Goal: Task Accomplishment & Management: Use online tool/utility

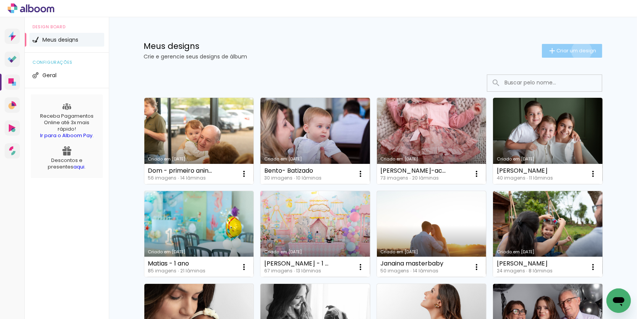
click at [580, 50] on span "Criar um design" at bounding box center [577, 50] width 40 height 5
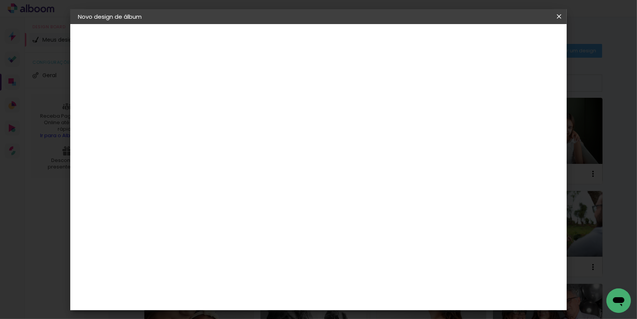
click at [203, 106] on input at bounding box center [203, 102] width 0 height 12
type input "[PERSON_NAME] 1 ano"
type paper-input "[PERSON_NAME] 1 ano"
click at [0, 0] on slot "Avançar" at bounding box center [0, 0] width 0 height 0
click at [0, 0] on slot "Tamanho Livre" at bounding box center [0, 0] width 0 height 0
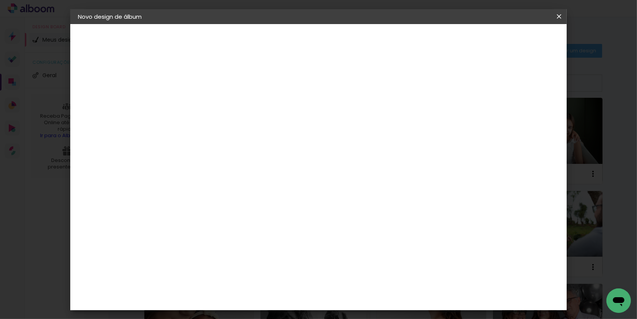
click at [0, 0] on slot "Avançar" at bounding box center [0, 0] width 0 height 0
drag, startPoint x: 183, startPoint y: 217, endPoint x: 173, endPoint y: 218, distance: 9.6
click at [173, 218] on input "30" at bounding box center [179, 218] width 20 height 11
type input "20"
type paper-input "20"
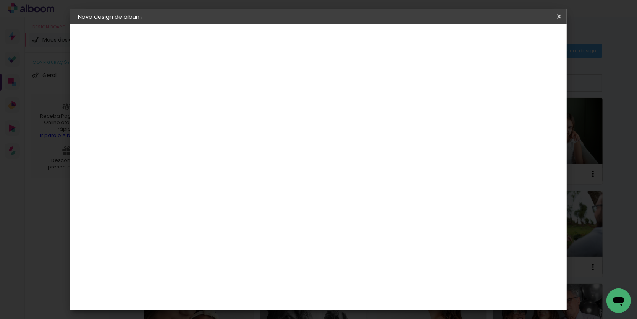
type input "4"
type paper-input "4"
click at [528, 116] on input "4" at bounding box center [525, 115] width 14 height 11
type input "3"
type paper-input "3"
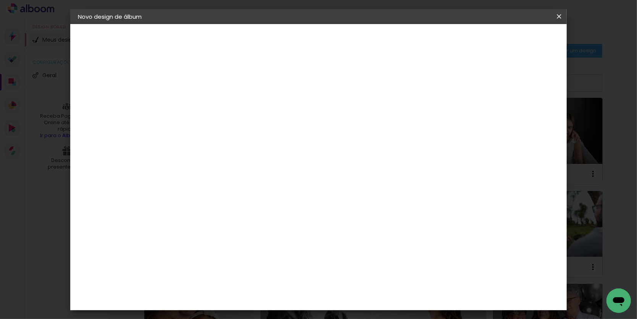
click at [528, 116] on input "3" at bounding box center [527, 115] width 14 height 11
type input "2"
type paper-input "2"
click at [528, 116] on input "2" at bounding box center [527, 115] width 14 height 11
click at [528, 116] on input "2" at bounding box center [528, 115] width 14 height 11
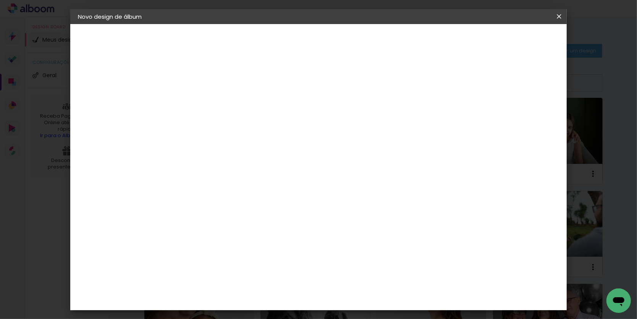
type input "1"
type paper-input "1"
click at [531, 116] on input "1" at bounding box center [528, 115] width 14 height 11
type input "0"
click at [535, 116] on input "0" at bounding box center [530, 115] width 14 height 11
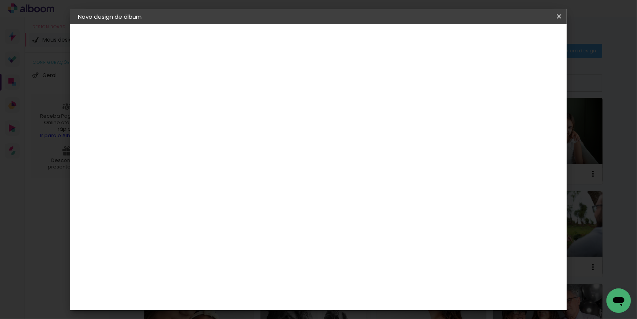
type input "0"
type paper-input "0"
type input "0"
click at [534, 116] on input "0" at bounding box center [530, 115] width 14 height 11
drag, startPoint x: 531, startPoint y: 39, endPoint x: 528, endPoint y: 60, distance: 20.8
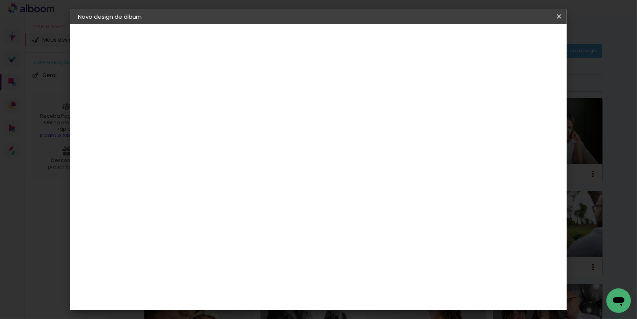
click at [517, 39] on span "Iniciar design" at bounding box center [499, 39] width 35 height 5
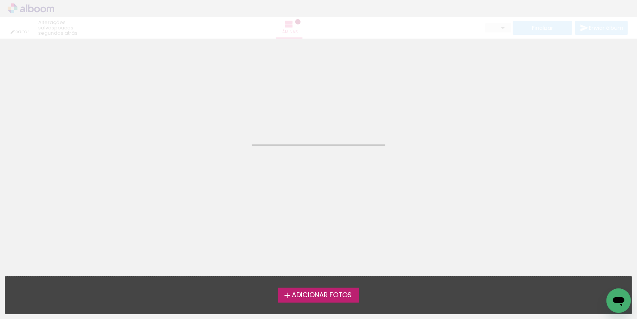
click at [319, 294] on span "Adicionar Fotos" at bounding box center [322, 295] width 60 height 7
click at [0, 0] on input "file" at bounding box center [0, 0] width 0 height 0
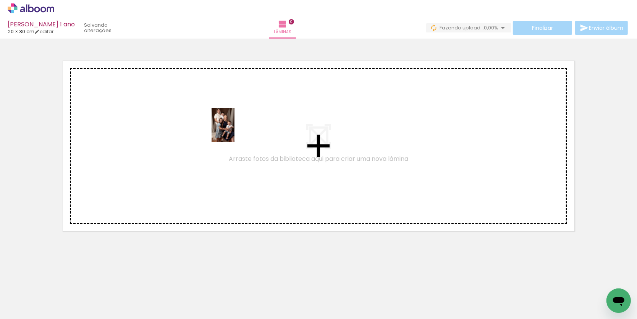
drag, startPoint x: 338, startPoint y: 299, endPoint x: 234, endPoint y: 131, distance: 197.3
click at [234, 131] on quentale-workspace at bounding box center [318, 159] width 637 height 319
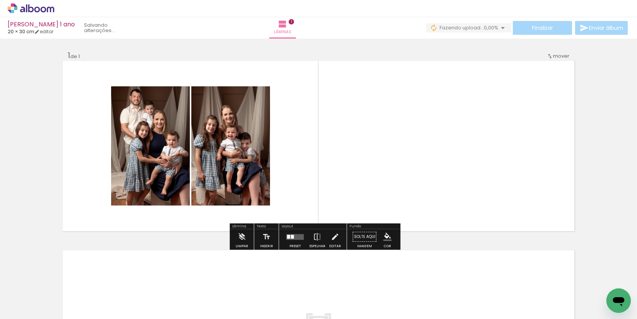
drag, startPoint x: 378, startPoint y: 303, endPoint x: 370, endPoint y: 126, distance: 177.3
click at [370, 126] on quentale-workspace at bounding box center [318, 159] width 637 height 319
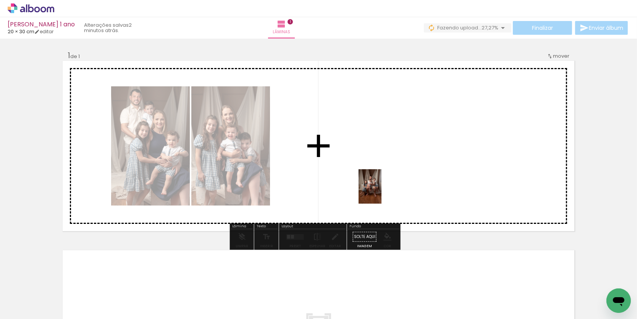
drag, startPoint x: 255, startPoint y: 294, endPoint x: 386, endPoint y: 189, distance: 167.3
click at [386, 189] on quentale-workspace at bounding box center [318, 159] width 637 height 319
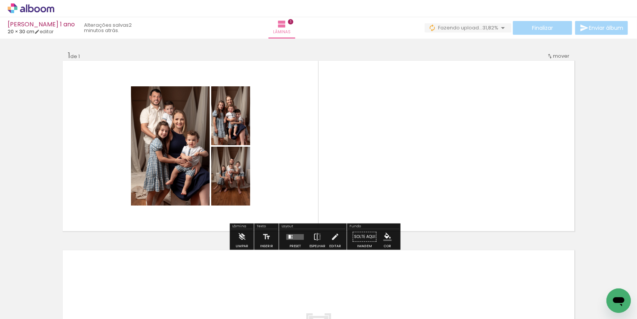
click at [291, 237] on div at bounding box center [290, 236] width 2 height 4
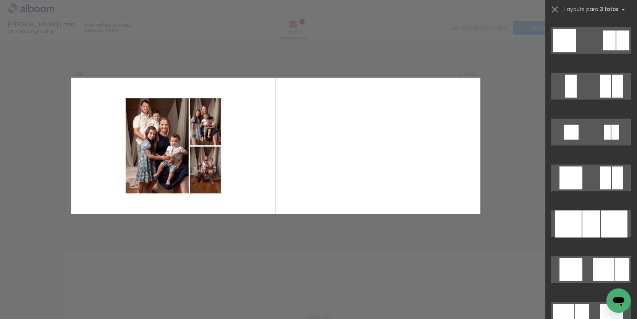
scroll to position [958, 0]
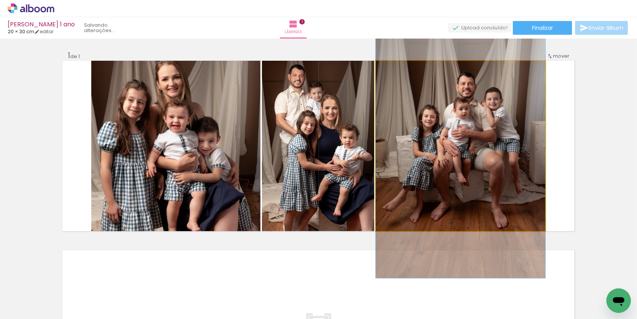
drag, startPoint x: 491, startPoint y: 161, endPoint x: 491, endPoint y: 166, distance: 5.0
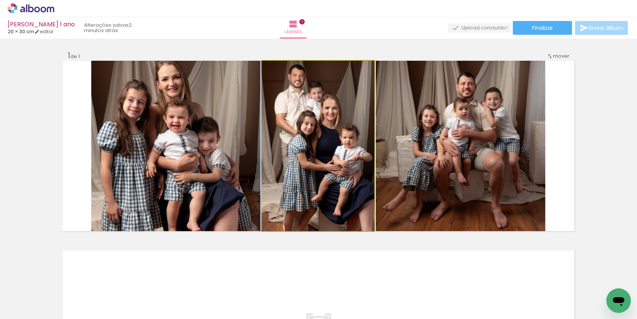
drag, startPoint x: 345, startPoint y: 160, endPoint x: 254, endPoint y: 169, distance: 92.1
click at [345, 163] on div at bounding box center [317, 146] width 113 height 170
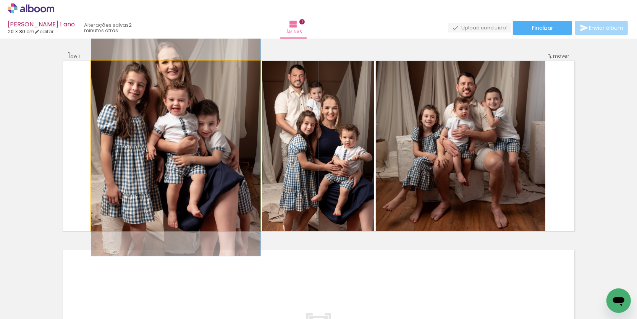
drag, startPoint x: 198, startPoint y: 168, endPoint x: 199, endPoint y: 151, distance: 17.2
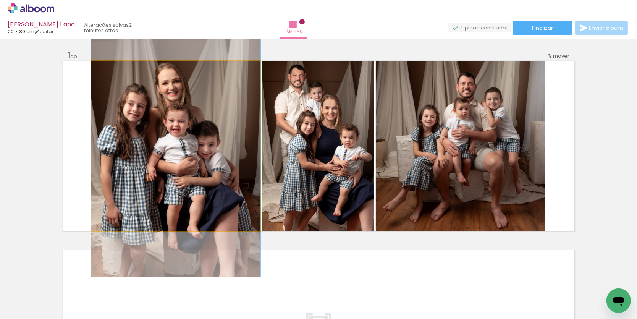
drag, startPoint x: 200, startPoint y: 146, endPoint x: 199, endPoint y: 164, distance: 18.0
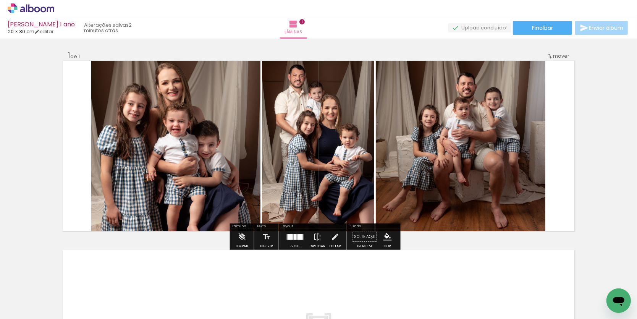
click at [302, 240] on div at bounding box center [295, 236] width 21 height 15
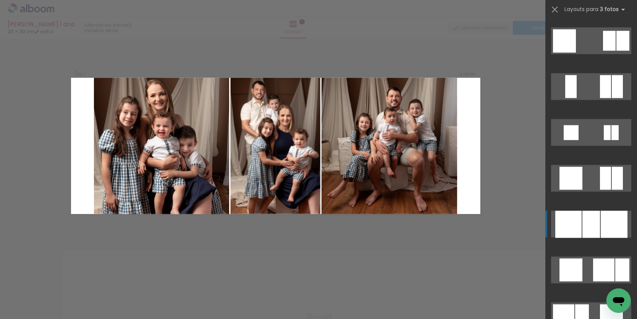
scroll to position [1145, 0]
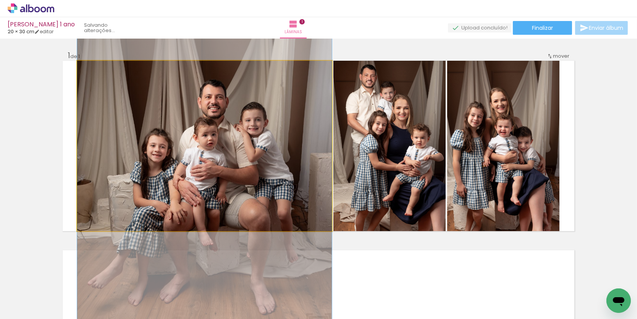
drag, startPoint x: 269, startPoint y: 136, endPoint x: 269, endPoint y: 175, distance: 38.9
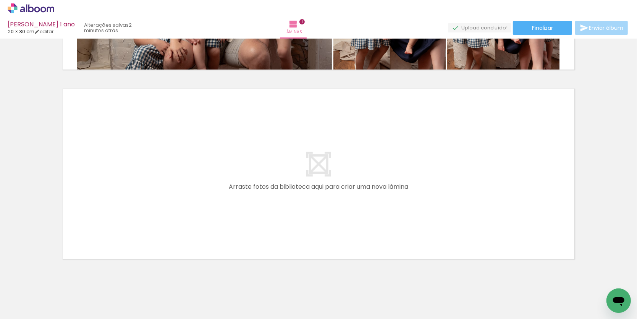
scroll to position [166, 0]
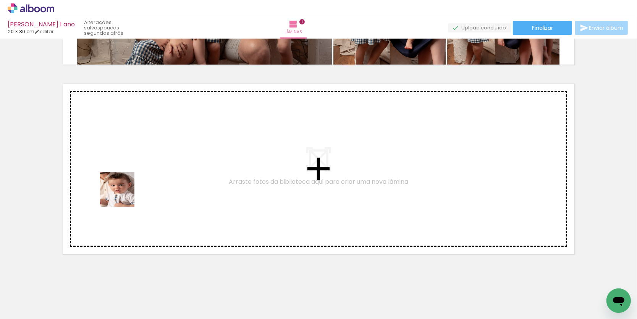
drag, startPoint x: 90, startPoint y: 271, endPoint x: 129, endPoint y: 175, distance: 104.1
click at [129, 175] on quentale-workspace at bounding box center [318, 159] width 637 height 319
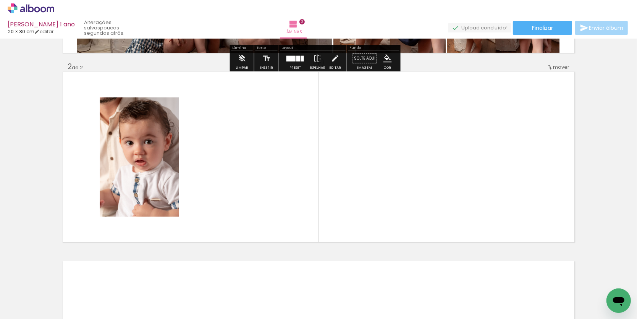
scroll to position [179, 0]
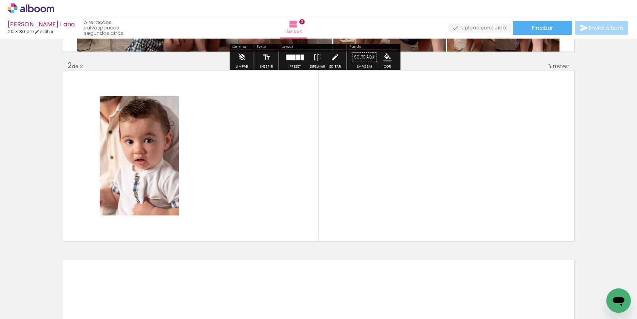
drag, startPoint x: 124, startPoint y: 291, endPoint x: 241, endPoint y: 149, distance: 184.1
click at [241, 149] on quentale-workspace at bounding box center [318, 159] width 637 height 319
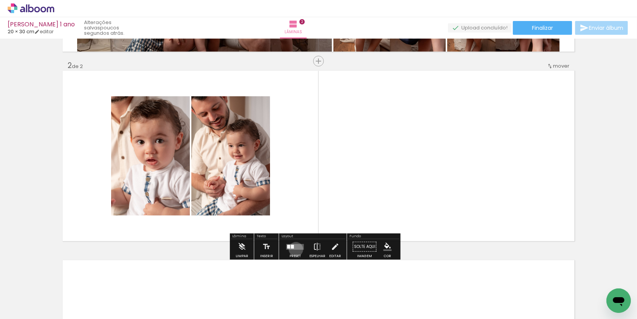
click at [298, 249] on quentale-layouter at bounding box center [295, 247] width 18 height 6
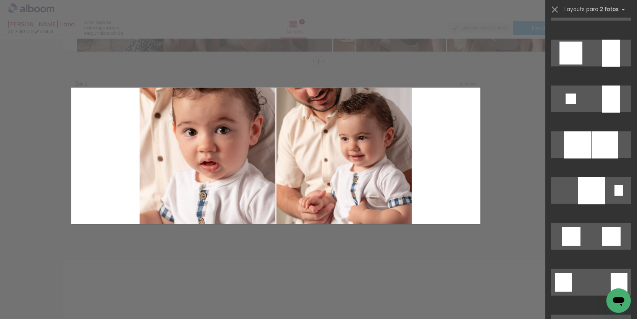
scroll to position [672, 0]
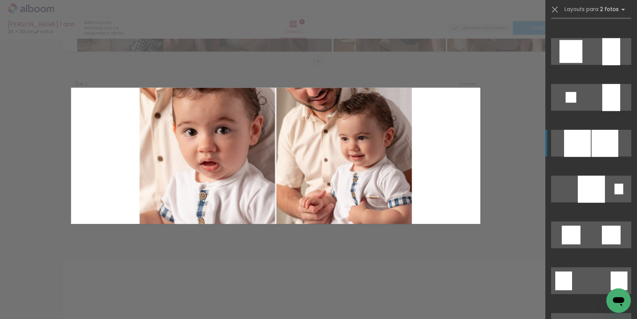
click at [605, 226] on div at bounding box center [611, 235] width 19 height 19
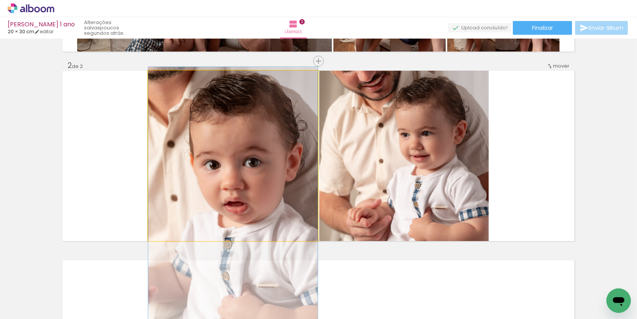
drag, startPoint x: 289, startPoint y: 150, endPoint x: 287, endPoint y: 189, distance: 38.6
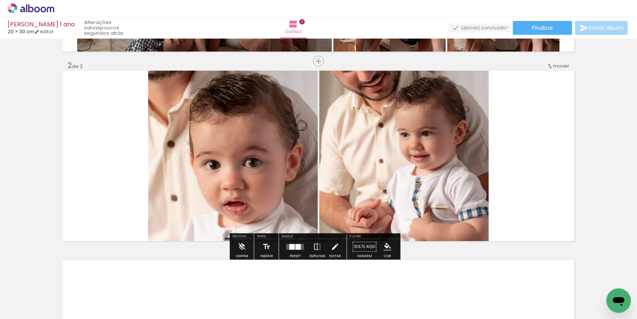
click at [304, 245] on quentale-layouter at bounding box center [295, 247] width 18 height 6
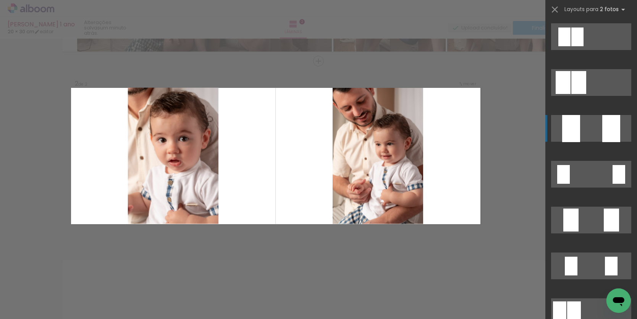
scroll to position [0, 0]
click at [595, 96] on quentale-layouter at bounding box center [591, 82] width 80 height 27
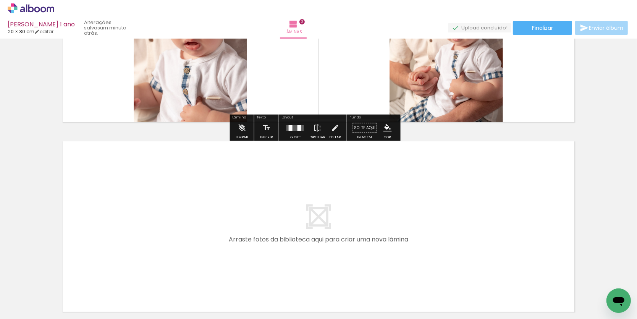
scroll to position [347, 0]
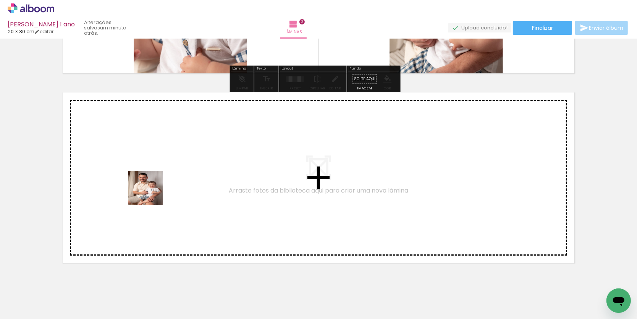
drag, startPoint x: 158, startPoint y: 248, endPoint x: 151, endPoint y: 190, distance: 58.1
click at [151, 190] on quentale-workspace at bounding box center [318, 159] width 637 height 319
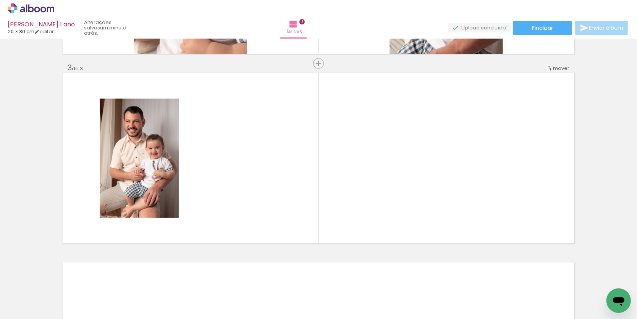
scroll to position [368, 0]
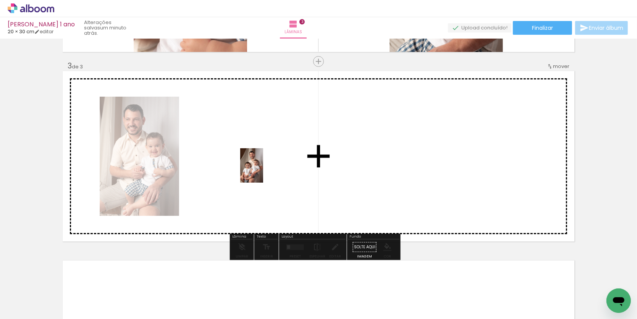
drag, startPoint x: 210, startPoint y: 294, endPoint x: 263, endPoint y: 171, distance: 133.7
click at [263, 171] on quentale-workspace at bounding box center [318, 159] width 637 height 319
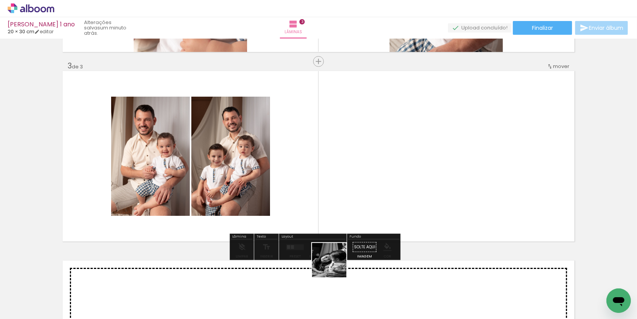
drag, startPoint x: 335, startPoint y: 266, endPoint x: 437, endPoint y: 173, distance: 137.6
click at [437, 173] on quentale-workspace at bounding box center [318, 159] width 637 height 319
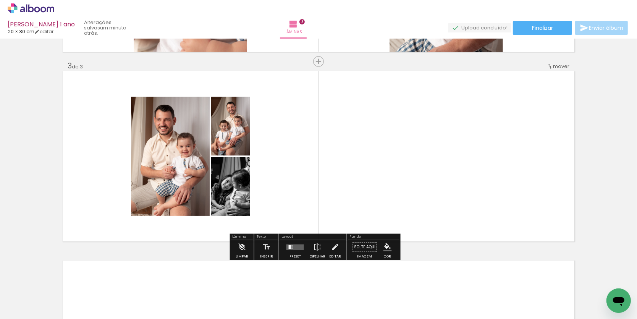
click at [304, 247] on quentale-layouter at bounding box center [295, 247] width 18 height 6
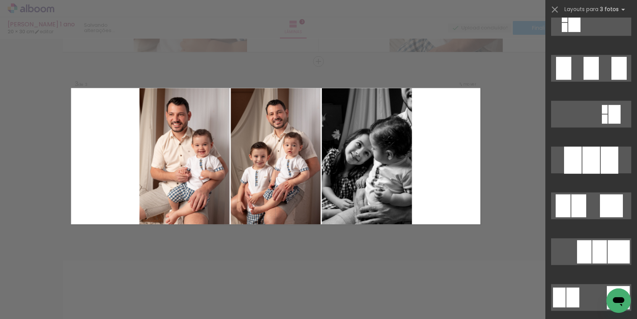
scroll to position [626, 0]
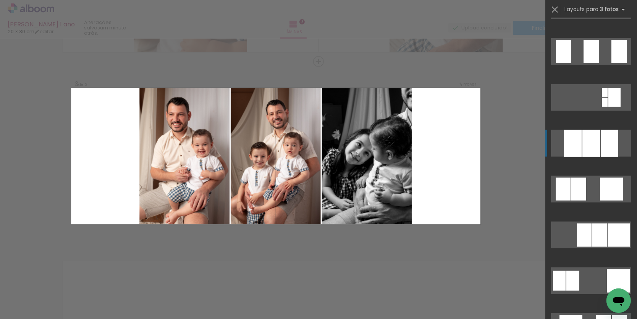
click at [614, 269] on div at bounding box center [618, 280] width 23 height 23
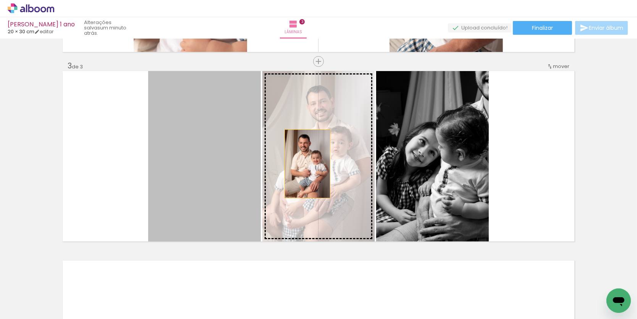
drag, startPoint x: 230, startPoint y: 164, endPoint x: 331, endPoint y: 165, distance: 100.8
click at [0, 0] on slot at bounding box center [0, 0] width 0 height 0
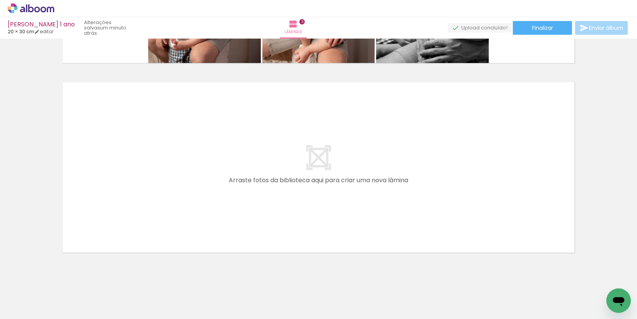
scroll to position [0, 0]
drag, startPoint x: 294, startPoint y: 294, endPoint x: 239, endPoint y: 160, distance: 144.7
click at [239, 160] on quentale-workspace at bounding box center [318, 159] width 637 height 319
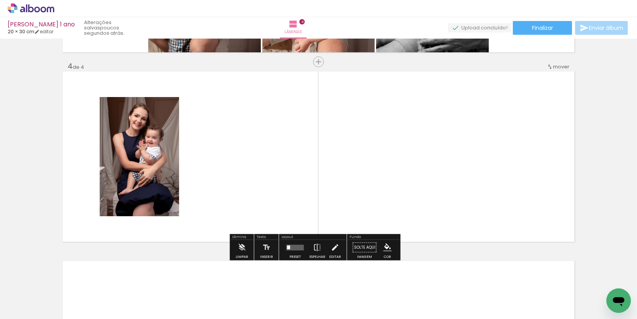
scroll to position [558, 0]
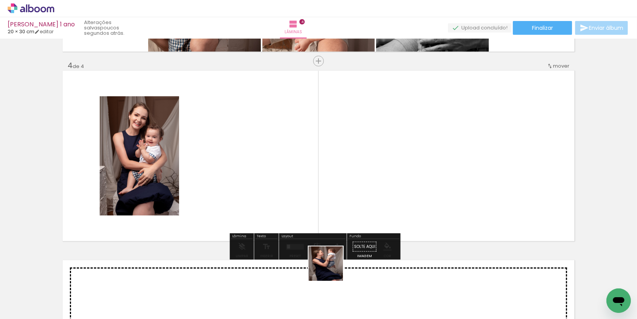
drag, startPoint x: 331, startPoint y: 269, endPoint x: 312, endPoint y: 122, distance: 148.6
click at [312, 122] on quentale-workspace at bounding box center [318, 159] width 637 height 319
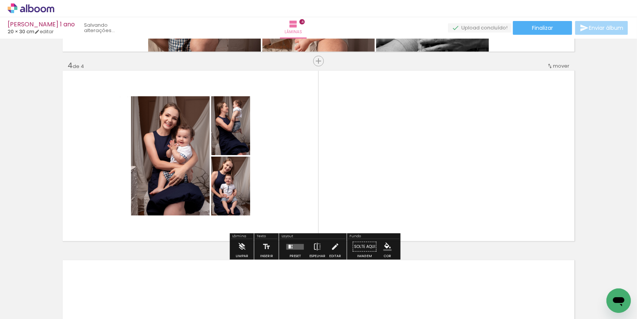
drag, startPoint x: 376, startPoint y: 294, endPoint x: 334, endPoint y: 169, distance: 131.2
click at [334, 169] on quentale-workspace at bounding box center [318, 159] width 637 height 319
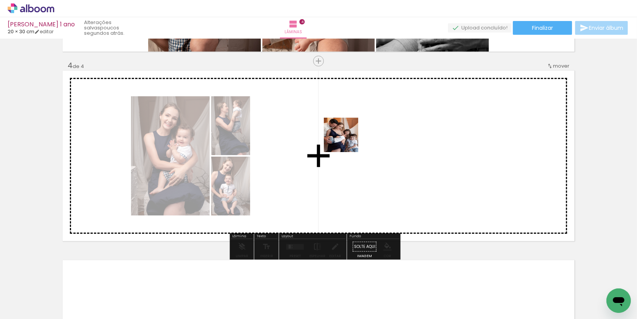
drag, startPoint x: 324, startPoint y: 176, endPoint x: 347, endPoint y: 140, distance: 42.0
click at [347, 140] on quentale-workspace at bounding box center [318, 159] width 637 height 319
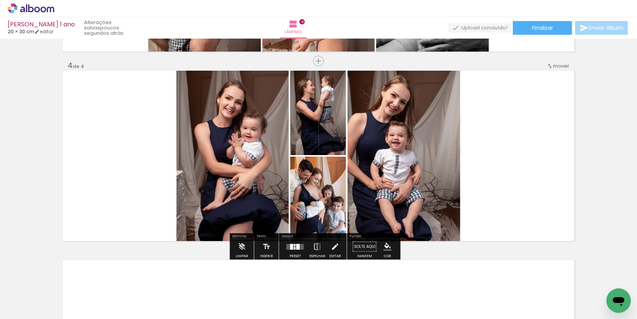
click at [303, 248] on quentale-layouter at bounding box center [295, 247] width 18 height 6
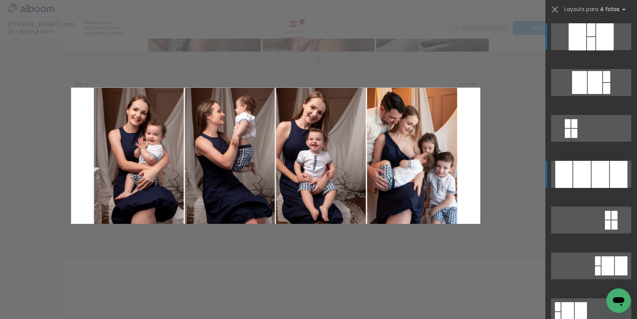
click at [603, 82] on div at bounding box center [606, 76] width 7 height 11
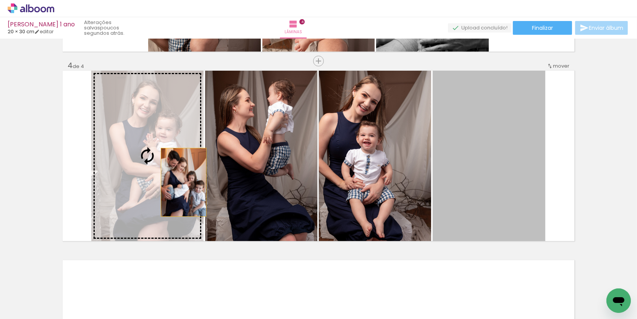
drag, startPoint x: 426, startPoint y: 182, endPoint x: 140, endPoint y: 184, distance: 285.9
click at [0, 0] on slot at bounding box center [0, 0] width 0 height 0
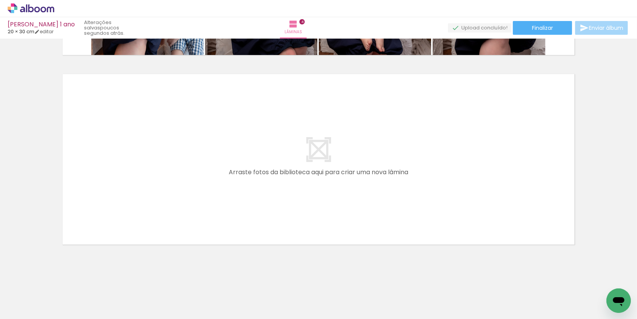
scroll to position [0, 360]
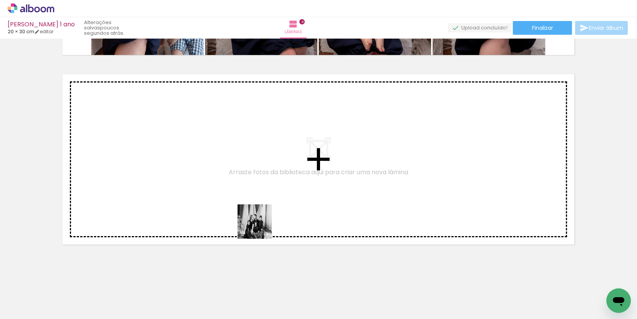
drag, startPoint x: 279, startPoint y: 301, endPoint x: 246, endPoint y: 181, distance: 124.5
click at [246, 181] on quentale-workspace at bounding box center [318, 159] width 637 height 319
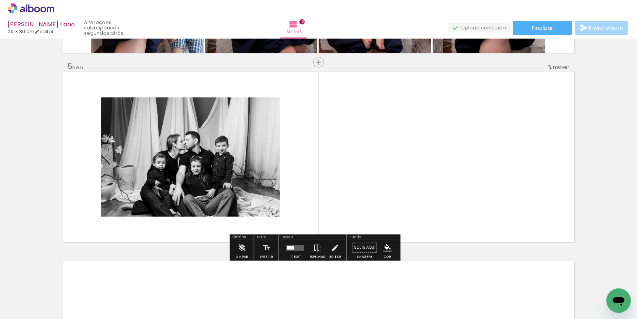
scroll to position [747, 0]
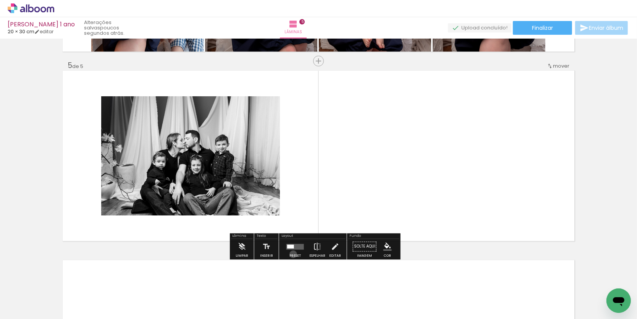
click at [295, 254] on div at bounding box center [295, 246] width 21 height 15
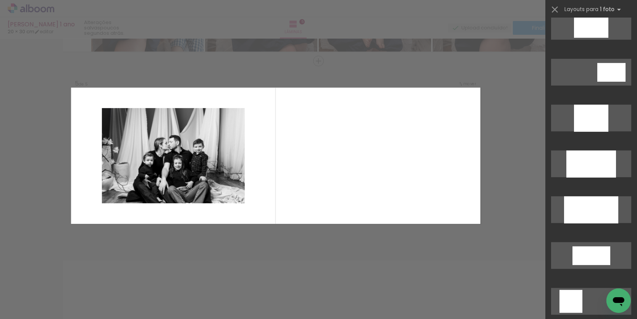
scroll to position [378, 0]
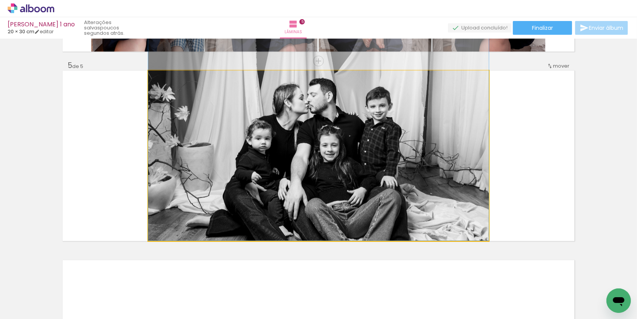
drag, startPoint x: 427, startPoint y: 201, endPoint x: 426, endPoint y: 173, distance: 27.9
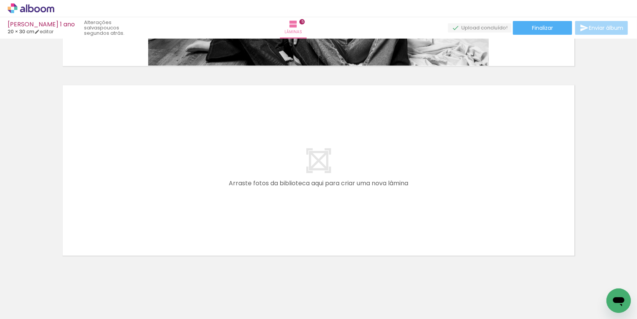
scroll to position [923, 0]
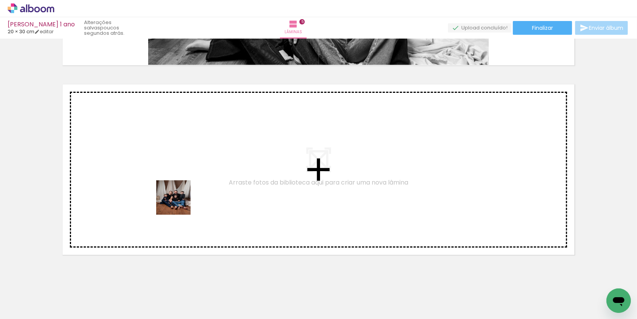
drag, startPoint x: 235, startPoint y: 299, endPoint x: 175, endPoint y: 195, distance: 119.7
click at [175, 195] on quentale-workspace at bounding box center [318, 159] width 637 height 319
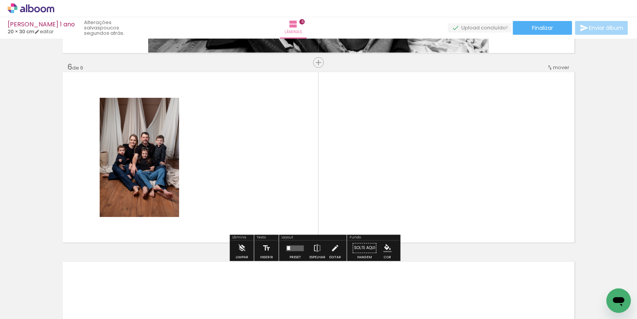
scroll to position [937, 0]
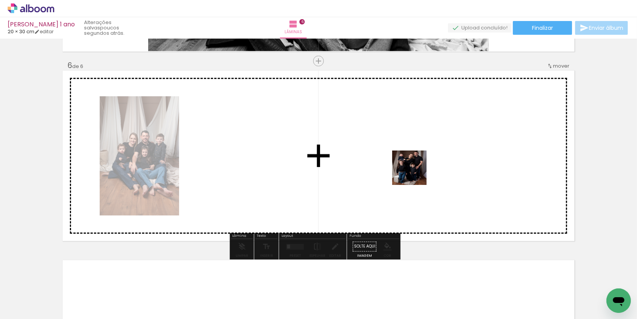
drag, startPoint x: 418, startPoint y: 195, endPoint x: 415, endPoint y: 172, distance: 22.7
click at [415, 172] on quentale-workspace at bounding box center [318, 159] width 637 height 319
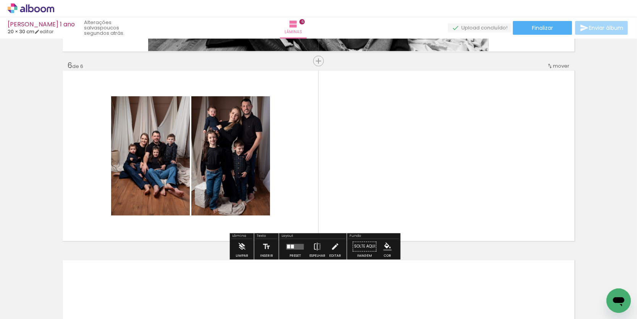
click at [296, 250] on div at bounding box center [295, 246] width 21 height 15
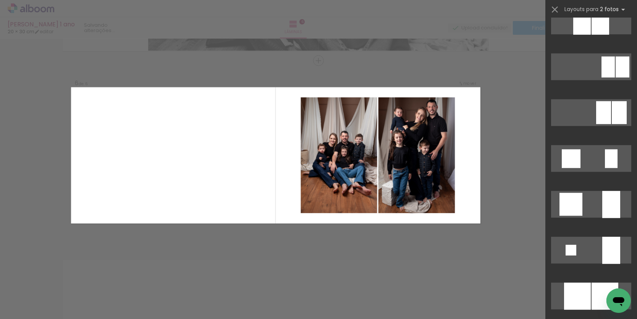
scroll to position [528, 0]
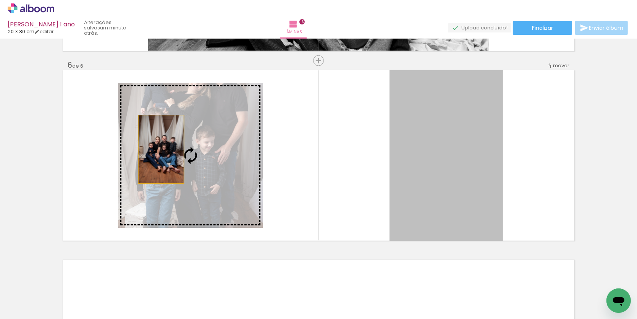
drag, startPoint x: 457, startPoint y: 157, endPoint x: 207, endPoint y: 169, distance: 249.6
click at [0, 0] on slot at bounding box center [0, 0] width 0 height 0
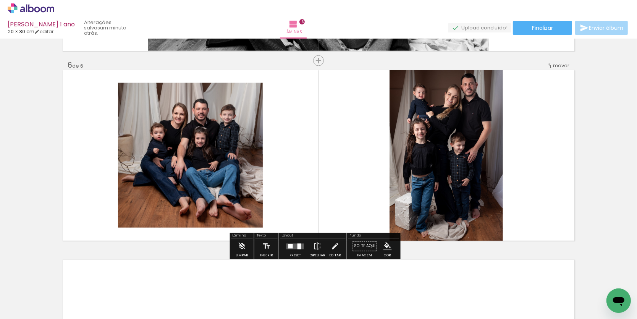
drag, startPoint x: 229, startPoint y: 172, endPoint x: 228, endPoint y: 165, distance: 7.7
click at [228, 165] on div at bounding box center [190, 145] width 145 height 218
click at [283, 168] on quentale-layouter at bounding box center [319, 155] width 512 height 170
click at [241, 202] on quentale-photo at bounding box center [190, 155] width 145 height 145
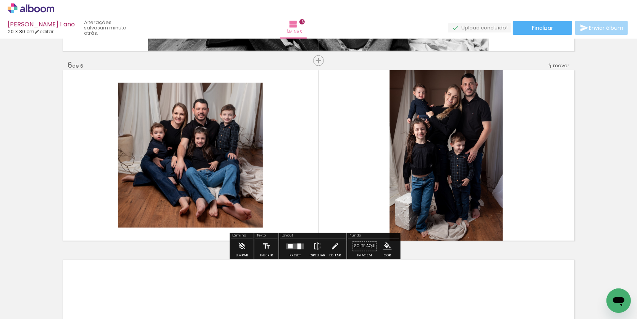
click at [241, 202] on album-spread "6 de 6" at bounding box center [319, 155] width 512 height 170
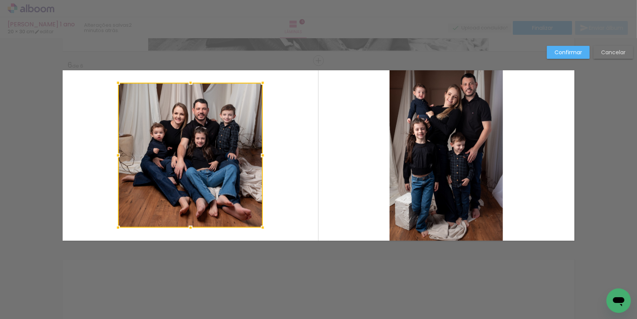
scroll to position [937, 0]
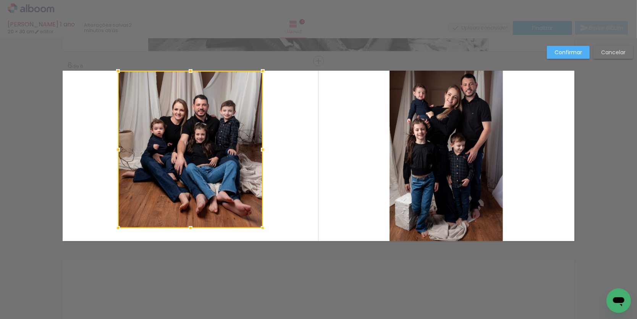
drag, startPoint x: 189, startPoint y: 81, endPoint x: 188, endPoint y: 69, distance: 11.5
click at [188, 69] on div at bounding box center [190, 70] width 15 height 15
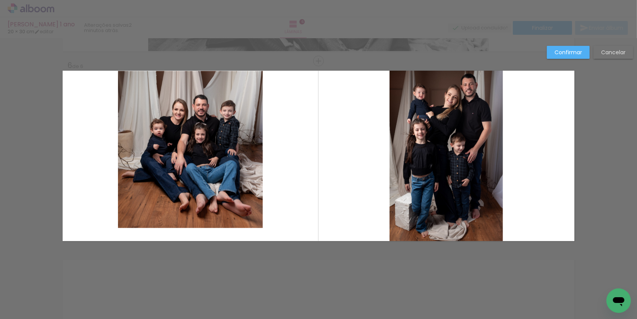
click at [253, 205] on quentale-photo at bounding box center [190, 149] width 145 height 157
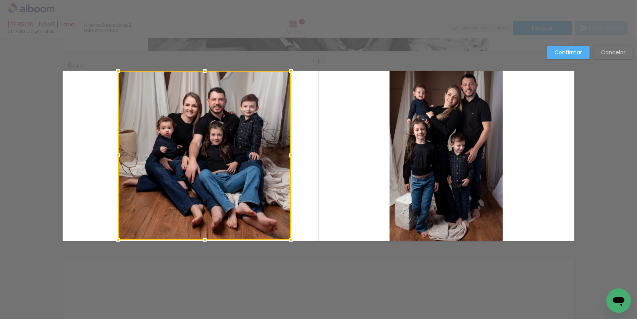
drag, startPoint x: 262, startPoint y: 228, endPoint x: 291, endPoint y: 249, distance: 35.2
click at [196, 220] on album-spread "6 de 6" at bounding box center [319, 156] width 512 height 170
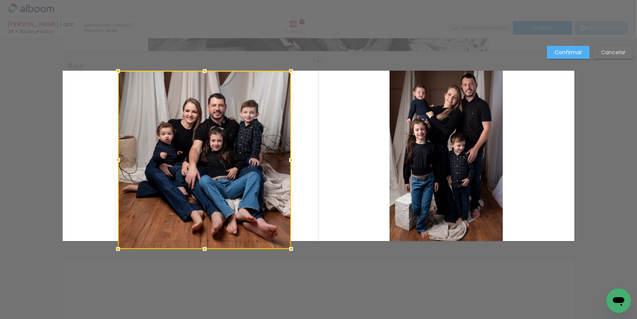
click at [205, 242] on div at bounding box center [204, 248] width 15 height 15
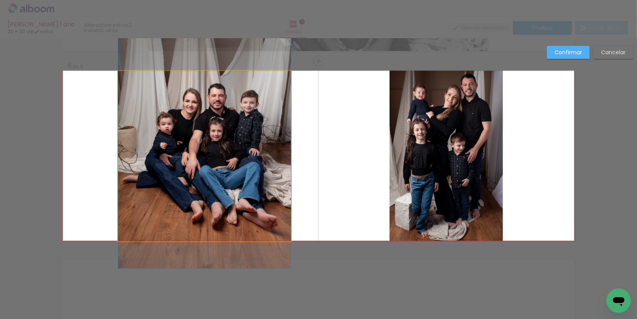
click at [196, 145] on album-spread "6 de 6" at bounding box center [319, 156] width 512 height 170
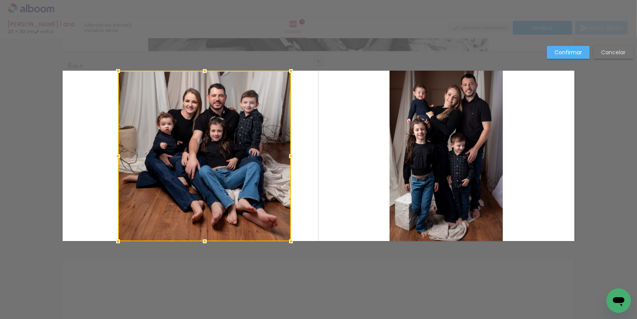
click at [307, 210] on quentale-layouter at bounding box center [319, 156] width 512 height 170
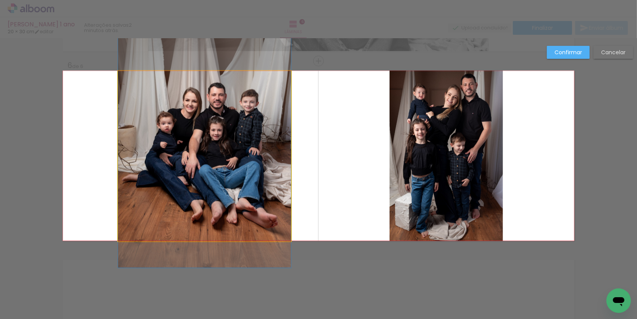
drag, startPoint x: 227, startPoint y: 184, endPoint x: 220, endPoint y: 183, distance: 6.9
click at [218, 183] on album-spread "6 de 6" at bounding box center [319, 156] width 512 height 170
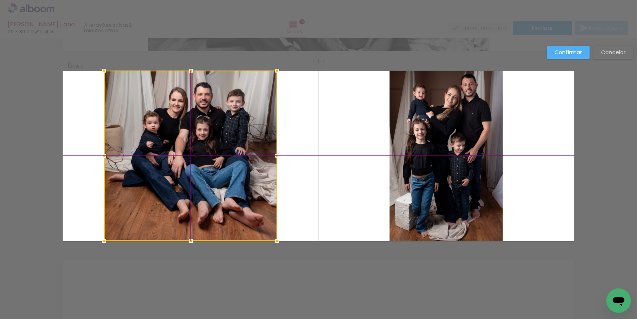
drag, startPoint x: 234, startPoint y: 177, endPoint x: 221, endPoint y: 178, distance: 13.0
click at [221, 178] on div at bounding box center [190, 156] width 173 height 170
click at [312, 171] on quentale-layouter at bounding box center [319, 156] width 512 height 170
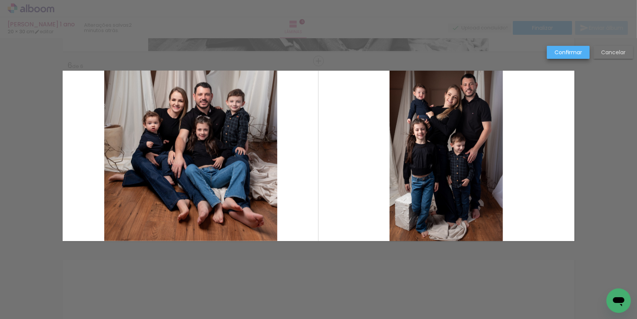
drag, startPoint x: 568, startPoint y: 52, endPoint x: 564, endPoint y: 65, distance: 13.9
click at [0, 0] on slot "Confirmar" at bounding box center [0, 0] width 0 height 0
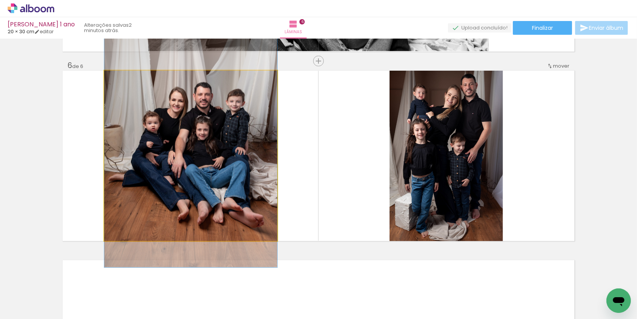
click at [171, 101] on quentale-photo at bounding box center [190, 156] width 173 height 170
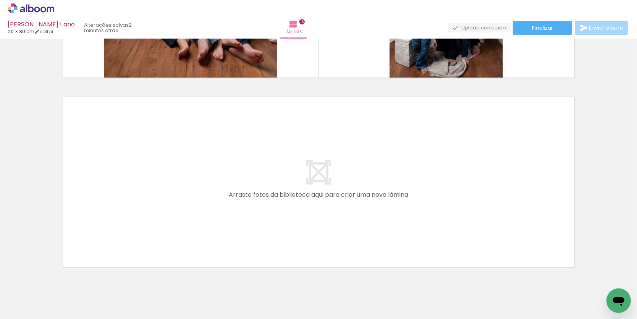
scroll to position [1104, 0]
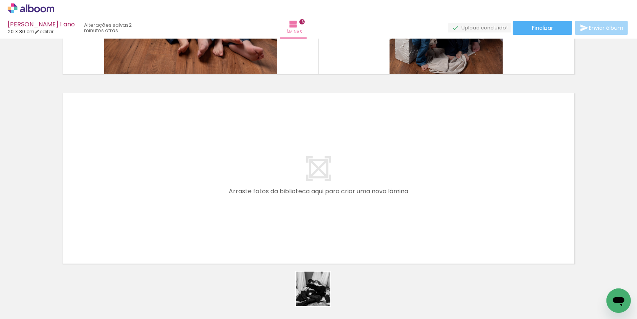
drag, startPoint x: 321, startPoint y: 299, endPoint x: 235, endPoint y: 172, distance: 153.3
click at [235, 172] on quentale-workspace at bounding box center [318, 159] width 637 height 319
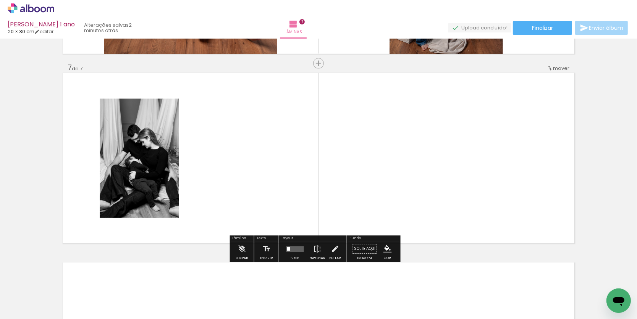
scroll to position [1126, 0]
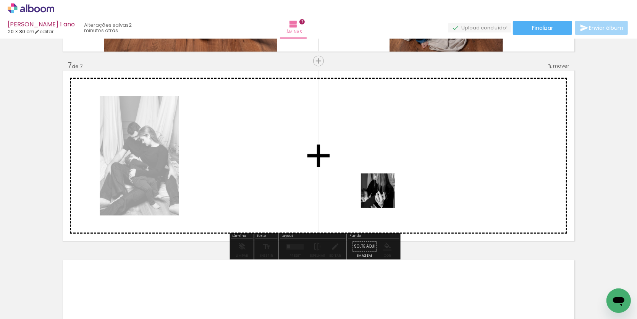
drag, startPoint x: 398, startPoint y: 265, endPoint x: 381, endPoint y: 179, distance: 87.2
click at [381, 179] on quentale-workspace at bounding box center [318, 159] width 637 height 319
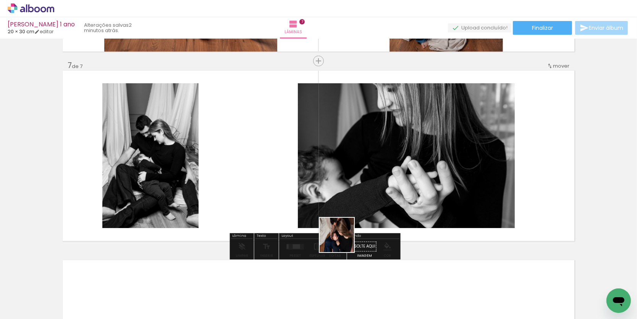
drag, startPoint x: 364, startPoint y: 289, endPoint x: 304, endPoint y: 180, distance: 124.9
click at [304, 180] on quentale-workspace at bounding box center [318, 159] width 637 height 319
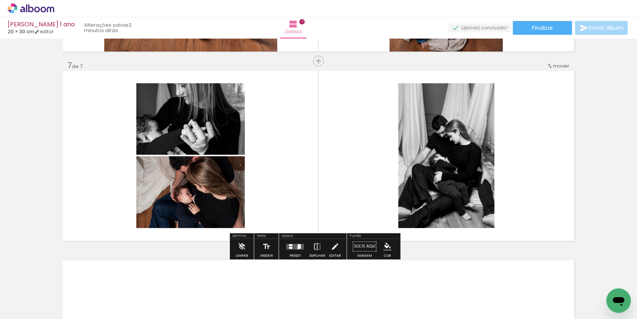
click at [300, 249] on div at bounding box center [299, 246] width 3 height 5
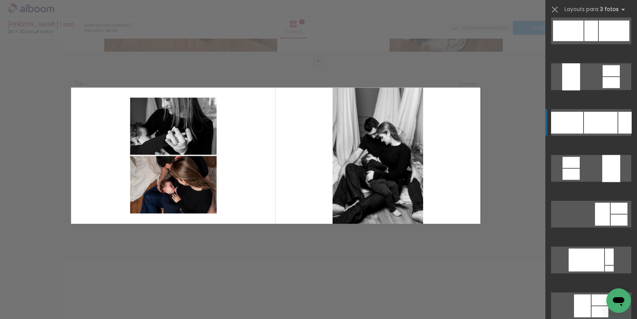
scroll to position [967, 0]
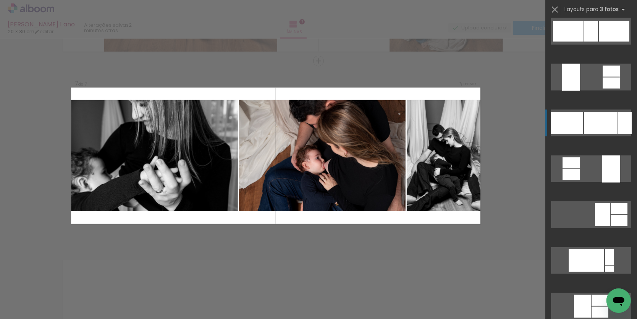
click at [598, 42] on div at bounding box center [591, 31] width 14 height 21
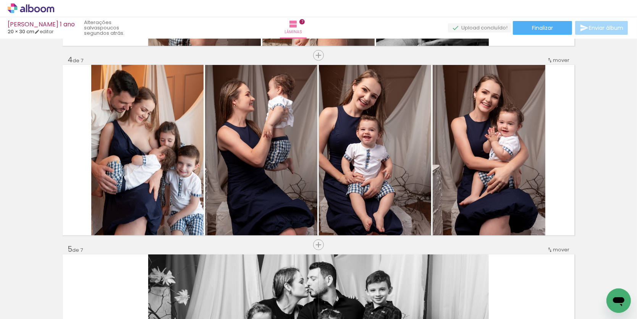
scroll to position [555, 0]
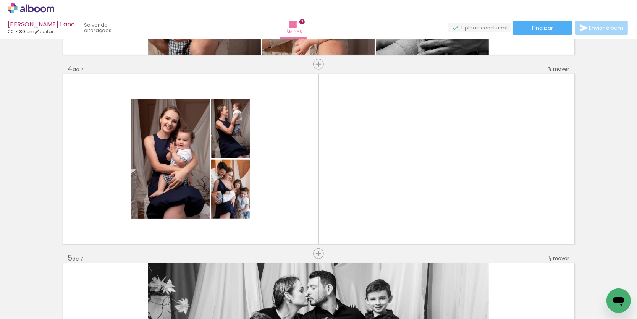
drag, startPoint x: 374, startPoint y: 176, endPoint x: 318, endPoint y: 304, distance: 139.7
click at [318, 304] on quentale-workspace at bounding box center [318, 159] width 637 height 319
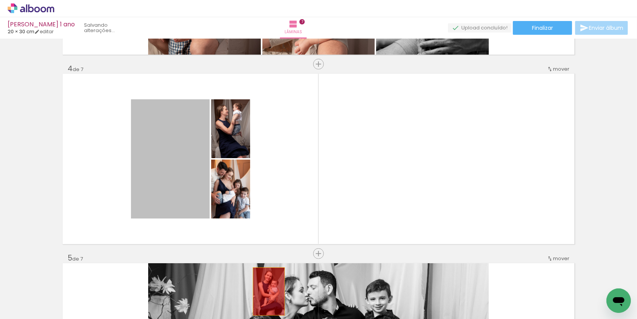
drag, startPoint x: 174, startPoint y: 181, endPoint x: 269, endPoint y: 295, distance: 148.2
click at [269, 295] on quentale-workspace at bounding box center [318, 159] width 637 height 319
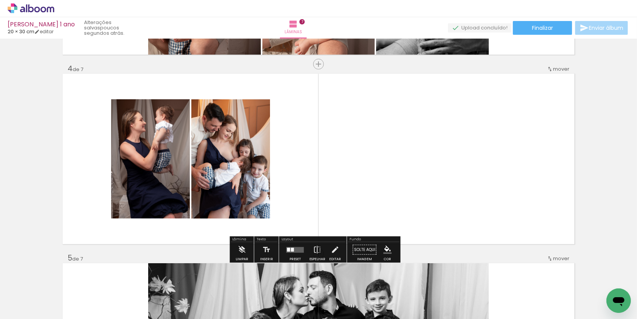
click at [297, 250] on quentale-layouter at bounding box center [295, 250] width 18 height 6
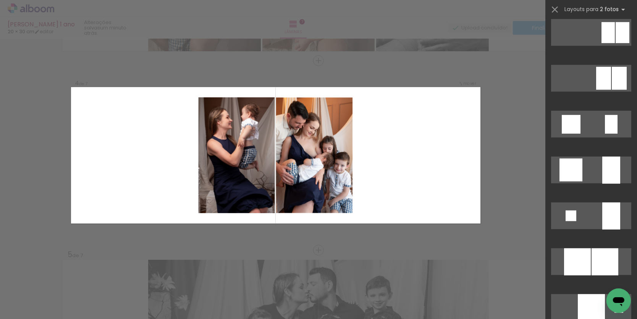
scroll to position [554, 0]
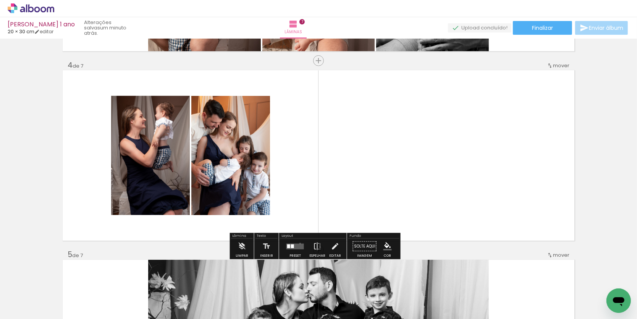
click at [302, 244] on quentale-layouter at bounding box center [295, 246] width 18 height 6
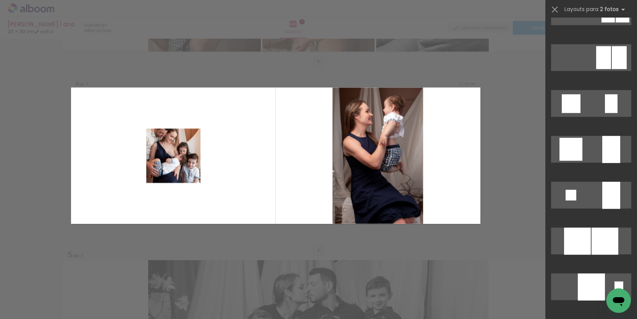
scroll to position [577, 0]
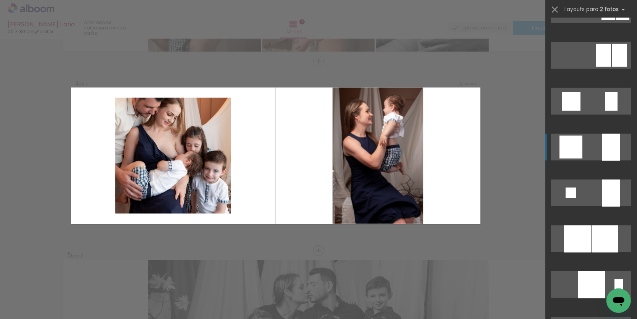
click at [592, 69] on quentale-layouter at bounding box center [591, 55] width 80 height 27
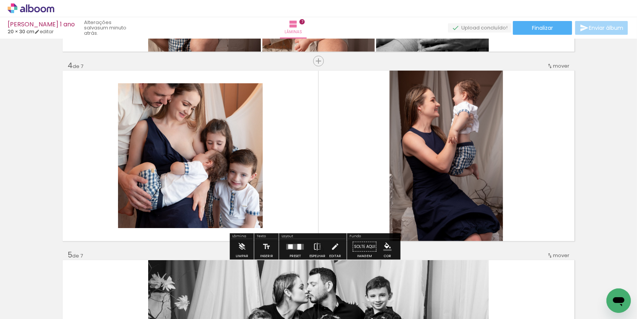
click at [437, 190] on quentale-photo at bounding box center [445, 156] width 113 height 170
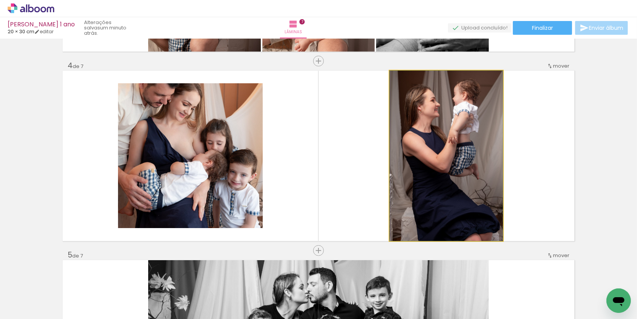
click at [437, 190] on quentale-photo at bounding box center [445, 156] width 113 height 170
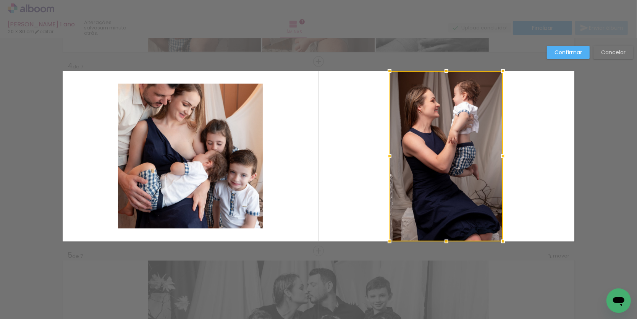
scroll to position [558, 0]
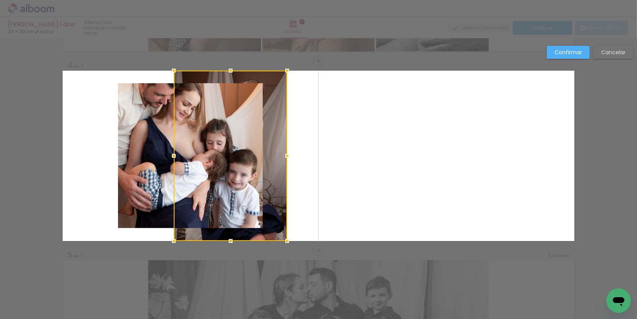
drag, startPoint x: 453, startPoint y: 190, endPoint x: 236, endPoint y: 182, distance: 217.3
click at [237, 182] on div at bounding box center [230, 156] width 113 height 170
click at [223, 170] on div at bounding box center [230, 156] width 113 height 170
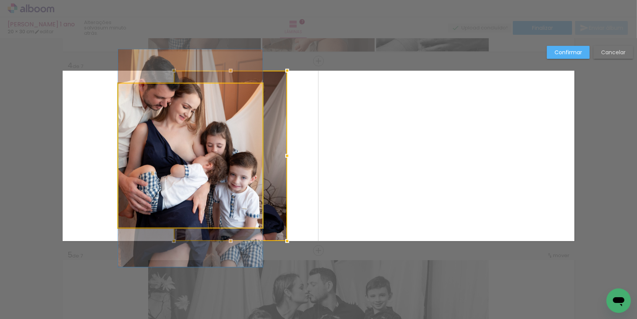
drag, startPoint x: 146, startPoint y: 178, endPoint x: 189, endPoint y: 180, distance: 42.8
click at [196, 181] on album-spread "4 de 7" at bounding box center [319, 156] width 512 height 170
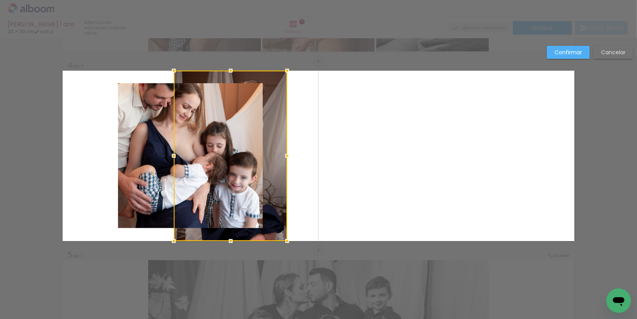
click at [155, 169] on quentale-photo at bounding box center [190, 155] width 145 height 145
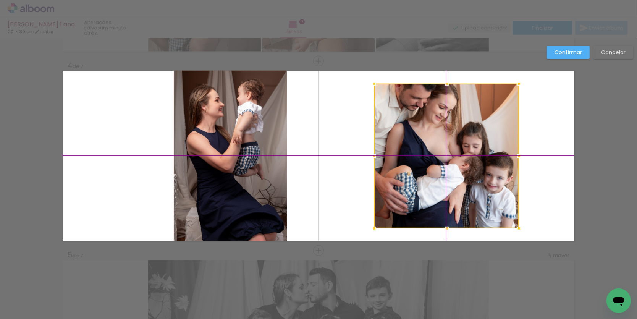
drag, startPoint x: 177, startPoint y: 169, endPoint x: 400, endPoint y: 174, distance: 223.0
click at [400, 174] on div at bounding box center [446, 156] width 145 height 145
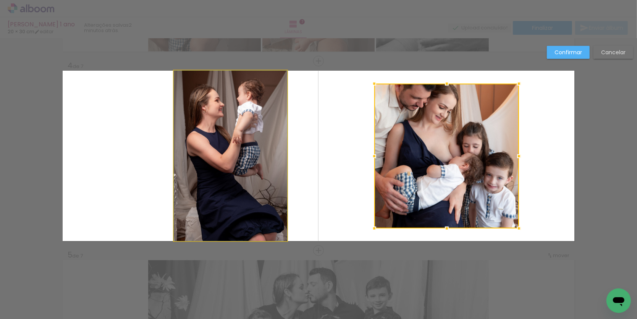
drag, startPoint x: 205, startPoint y: 170, endPoint x: 218, endPoint y: 165, distance: 14.3
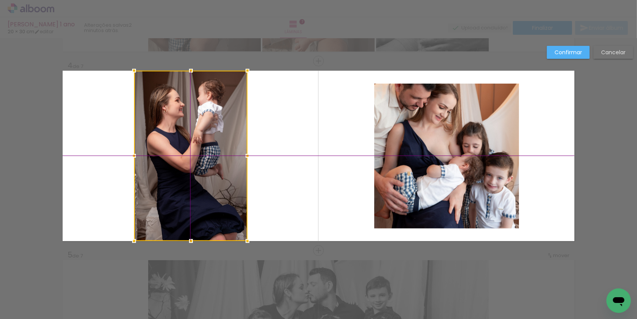
drag, startPoint x: 227, startPoint y: 162, endPoint x: 187, endPoint y: 162, distance: 40.1
click at [187, 162] on div at bounding box center [190, 156] width 113 height 170
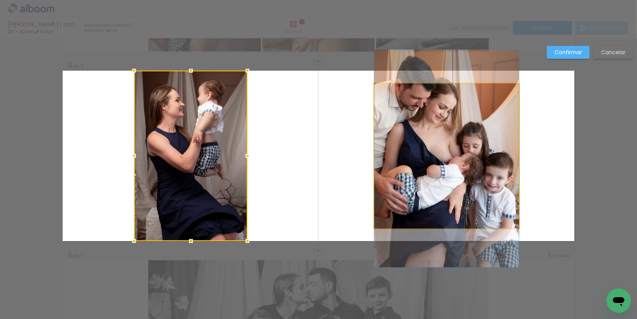
click at [418, 169] on album-spread "4 de 7" at bounding box center [319, 156] width 512 height 170
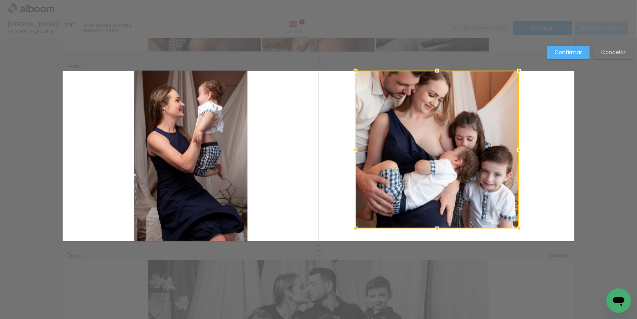
drag, startPoint x: 373, startPoint y: 84, endPoint x: 355, endPoint y: 72, distance: 21.5
click at [355, 72] on div at bounding box center [355, 70] width 15 height 15
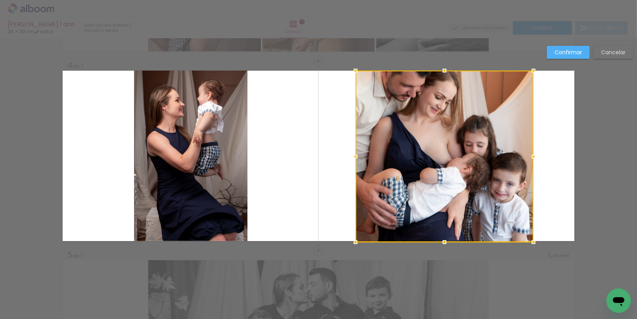
drag, startPoint x: 522, startPoint y: 230, endPoint x: 534, endPoint y: 233, distance: 12.6
click at [534, 233] on album-spread "4 de 7" at bounding box center [319, 156] width 512 height 170
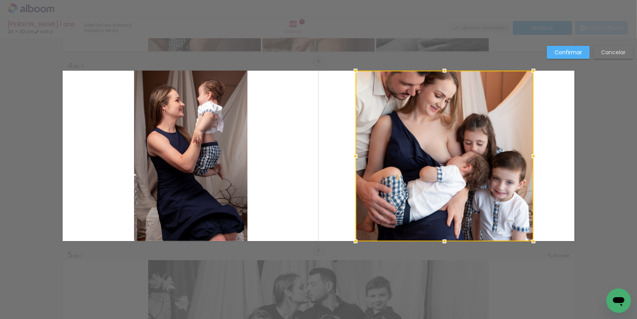
drag, startPoint x: 492, startPoint y: 185, endPoint x: 484, endPoint y: 184, distance: 8.4
click at [484, 184] on album-spread "4 de 7" at bounding box center [319, 156] width 512 height 170
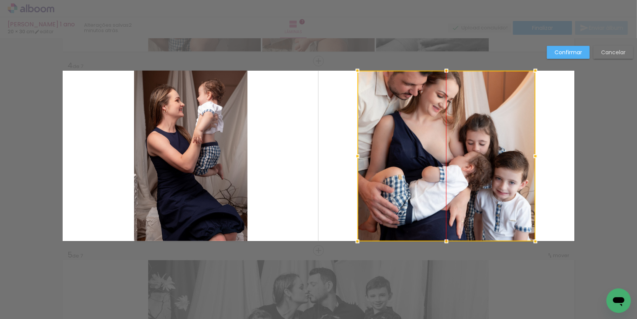
click at [461, 163] on div at bounding box center [446, 156] width 178 height 171
click at [0, 0] on slot "Confirmar" at bounding box center [0, 0] width 0 height 0
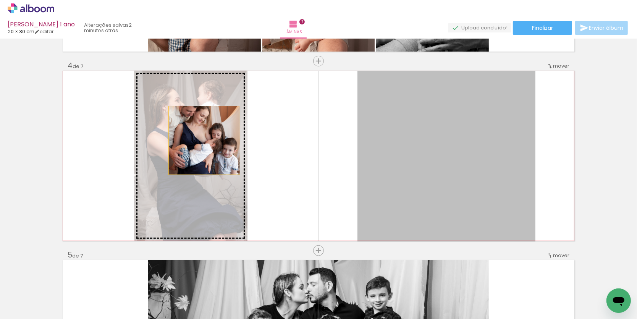
drag, startPoint x: 445, startPoint y: 141, endPoint x: 196, endPoint y: 140, distance: 248.5
click at [0, 0] on slot at bounding box center [0, 0] width 0 height 0
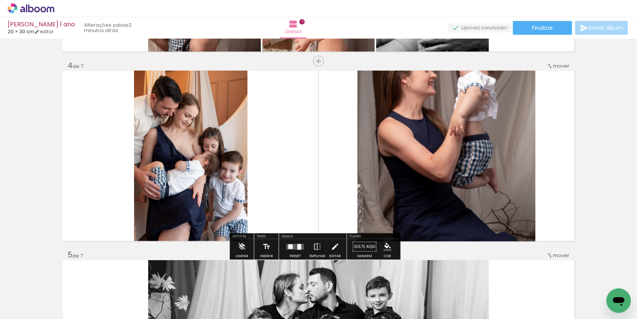
drag, startPoint x: 470, startPoint y: 186, endPoint x: 474, endPoint y: 192, distance: 7.4
click at [470, 186] on div at bounding box center [446, 155] width 178 height 267
click at [493, 139] on quentale-photo at bounding box center [446, 156] width 178 height 171
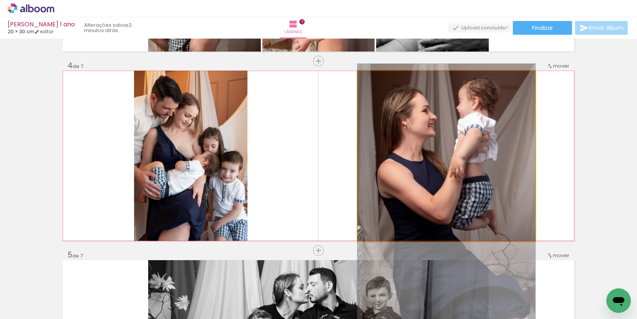
drag, startPoint x: 479, startPoint y: 154, endPoint x: 480, endPoint y: 194, distance: 39.3
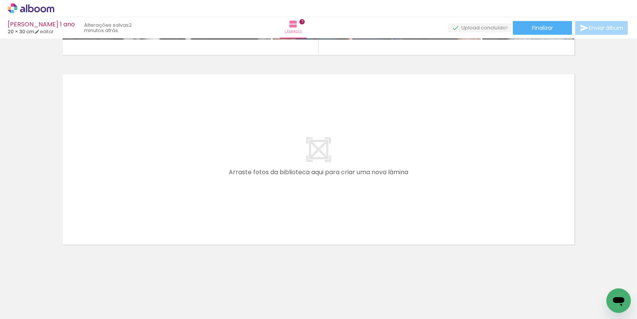
scroll to position [1312, 0]
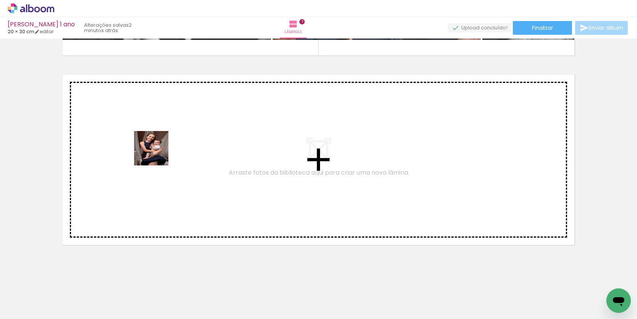
drag, startPoint x: 110, startPoint y: 289, endPoint x: 157, endPoint y: 153, distance: 142.9
click at [157, 153] on quentale-workspace at bounding box center [318, 159] width 637 height 319
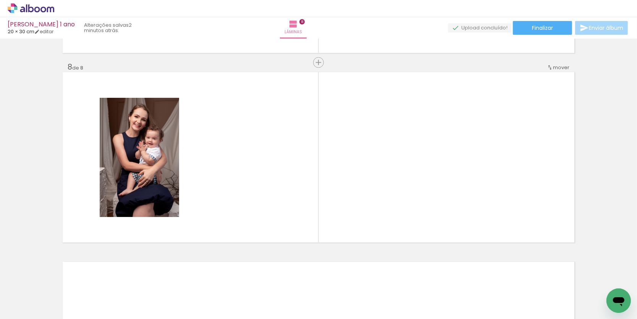
scroll to position [1315, 0]
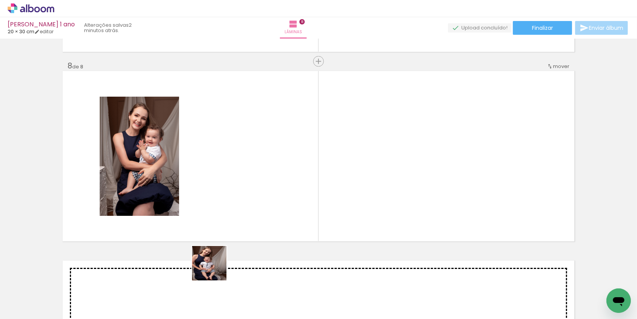
drag, startPoint x: 195, startPoint y: 302, endPoint x: 274, endPoint y: 181, distance: 144.0
click at [274, 181] on quentale-workspace at bounding box center [318, 159] width 637 height 319
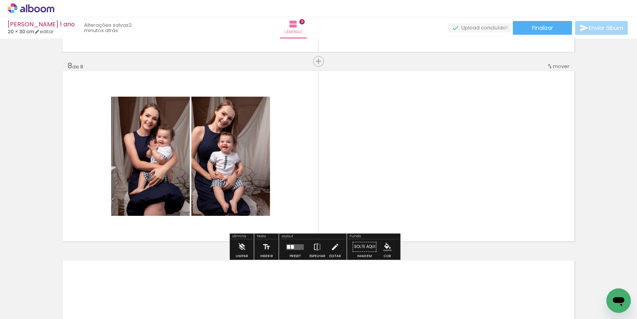
click at [298, 247] on quentale-layouter at bounding box center [295, 247] width 18 height 6
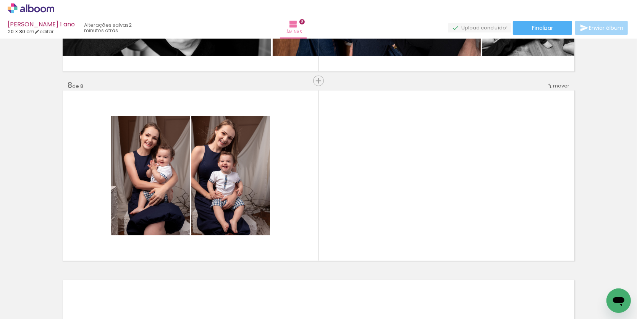
scroll to position [1296, 0]
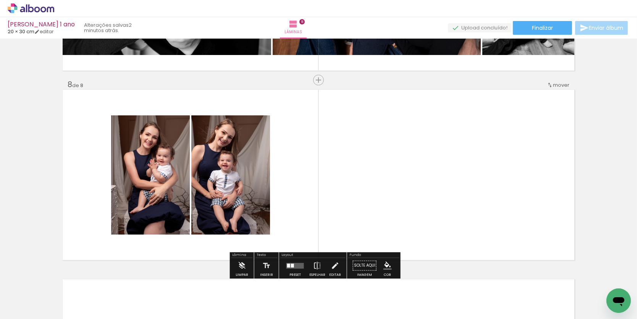
click at [551, 82] on iron-icon at bounding box center [550, 85] width 6 height 6
click at [541, 131] on span "5" at bounding box center [543, 134] width 5 height 13
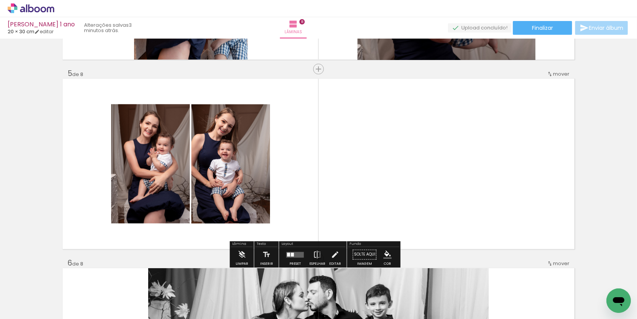
scroll to position [743, 0]
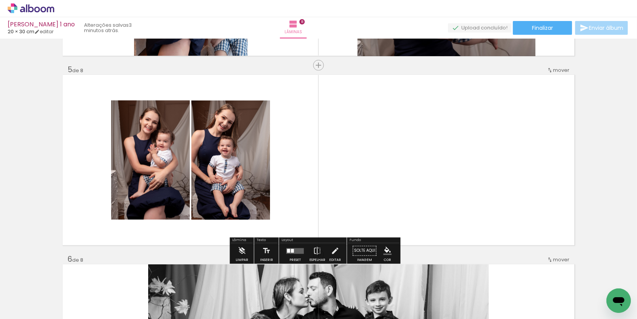
click at [297, 253] on quentale-layouter at bounding box center [295, 251] width 18 height 6
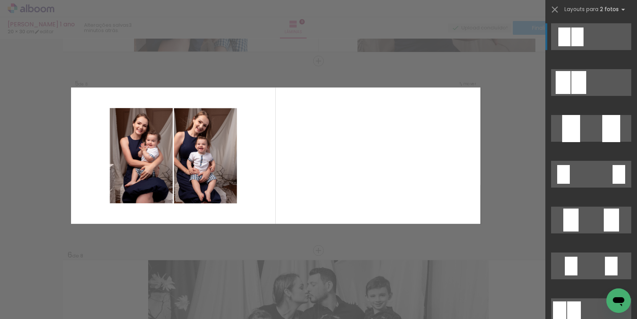
scroll to position [748, 0]
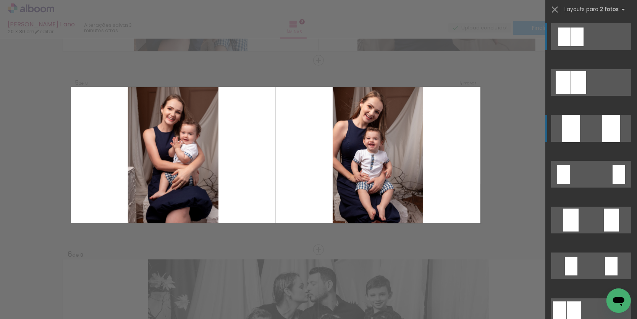
click at [591, 96] on quentale-layouter at bounding box center [591, 82] width 80 height 27
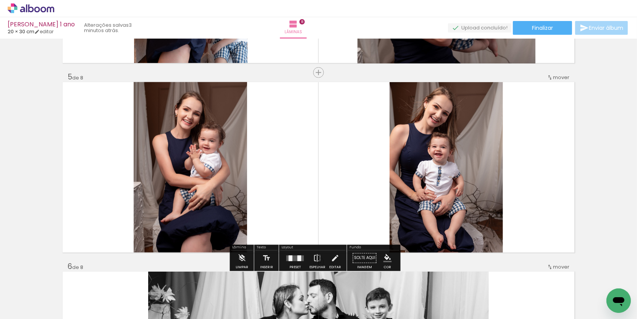
scroll to position [741, 0]
